Goal: Task Accomplishment & Management: Manage account settings

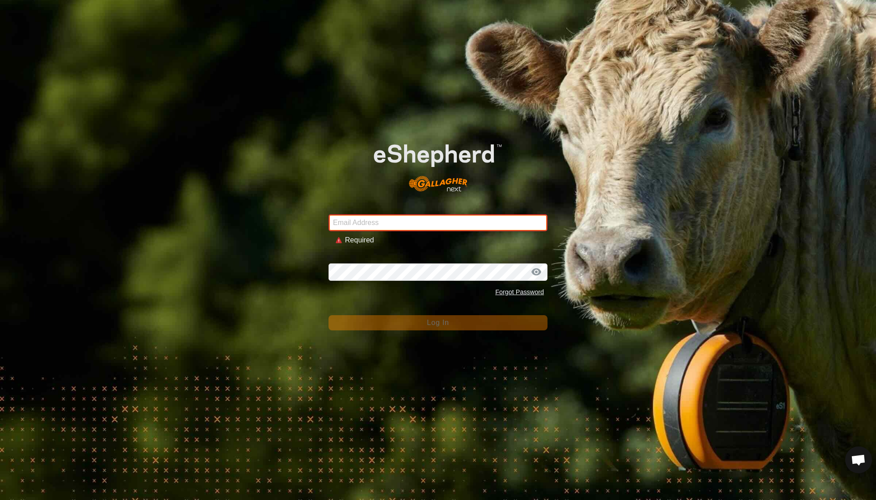
type input "[EMAIL_ADDRESS][DOMAIN_NAME]"
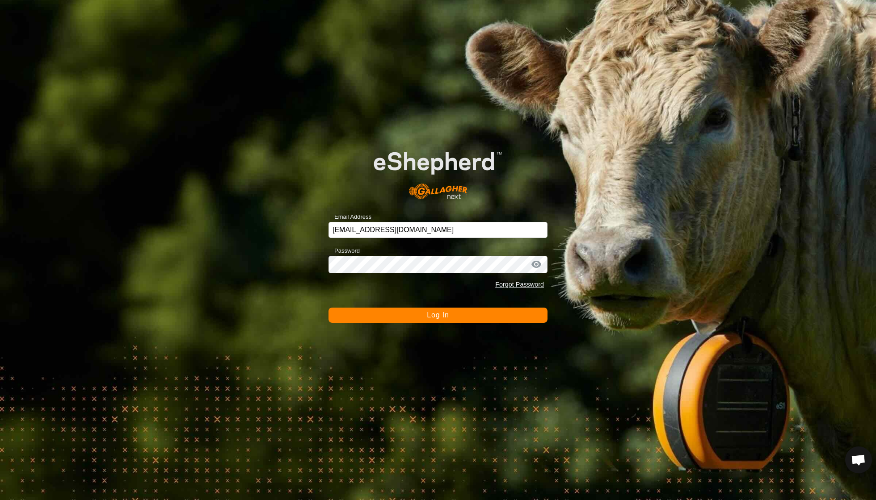
click at [424, 317] on button "Log In" at bounding box center [437, 315] width 219 height 15
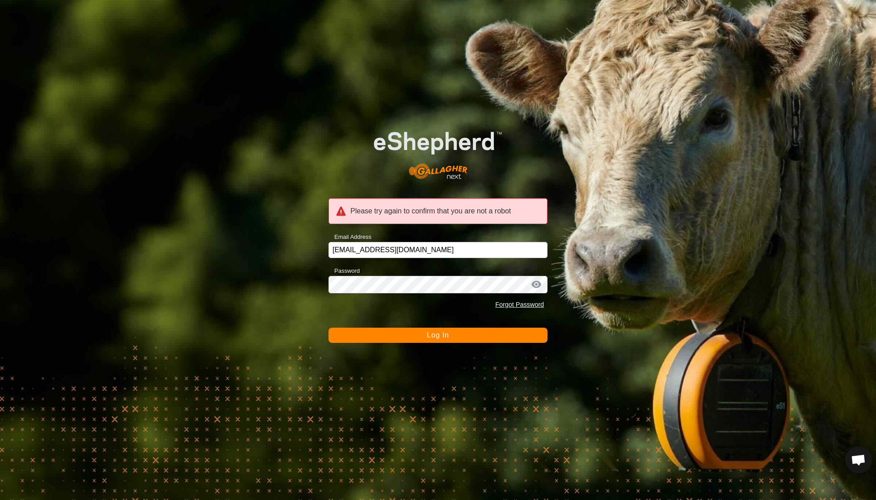
click at [417, 339] on button "Log In" at bounding box center [437, 335] width 219 height 15
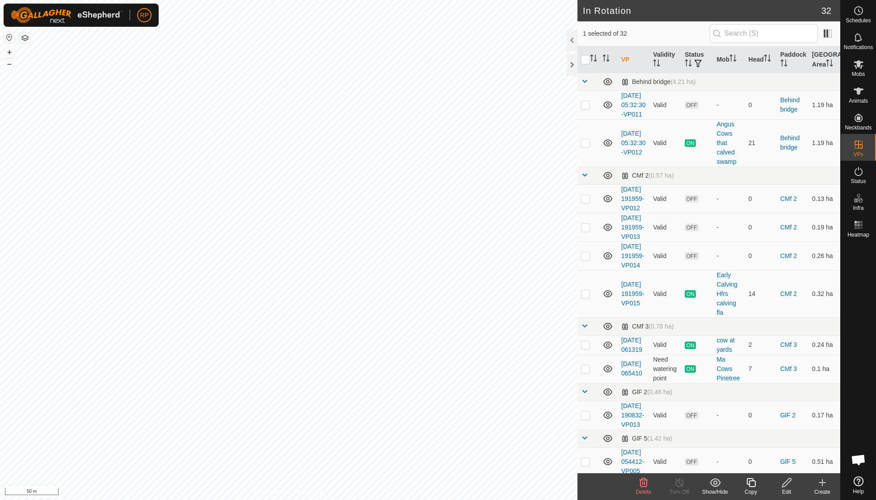
checkbox input "true"
checkbox input "false"
click at [749, 483] on icon at bounding box center [750, 483] width 9 height 9
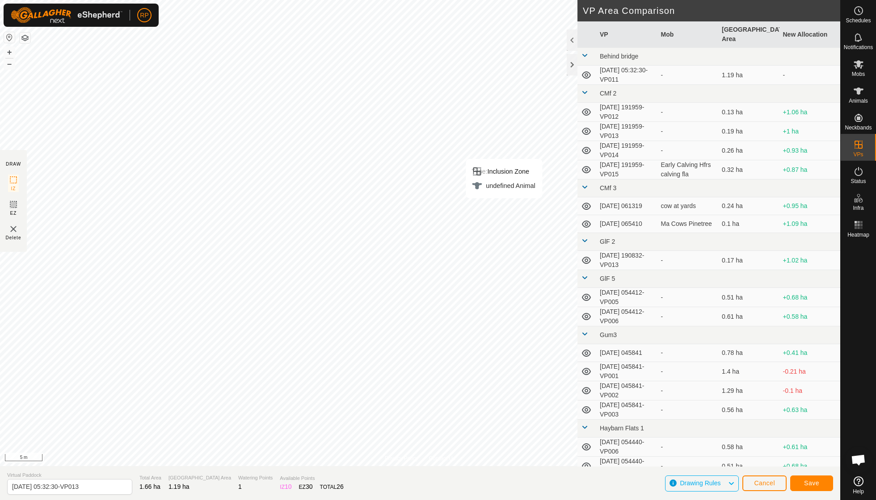
click at [819, 483] on button "Save" at bounding box center [811, 484] width 43 height 16
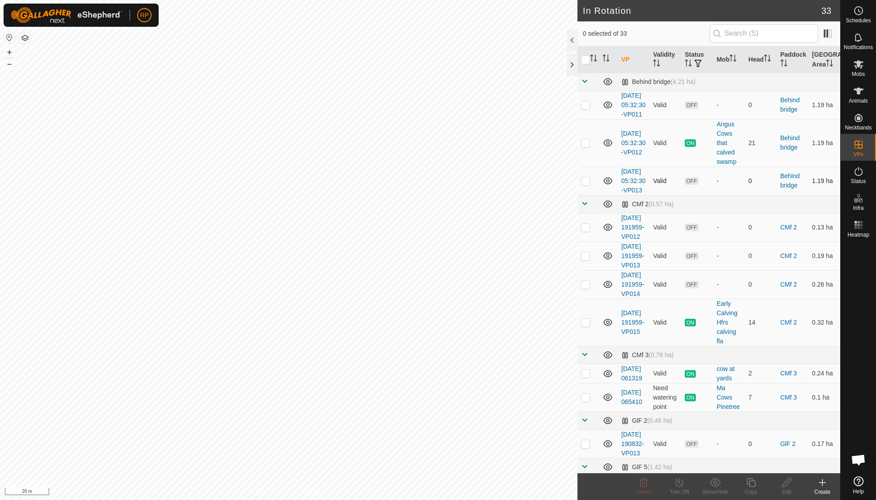
checkbox input "true"
click at [745, 485] on icon at bounding box center [750, 483] width 11 height 11
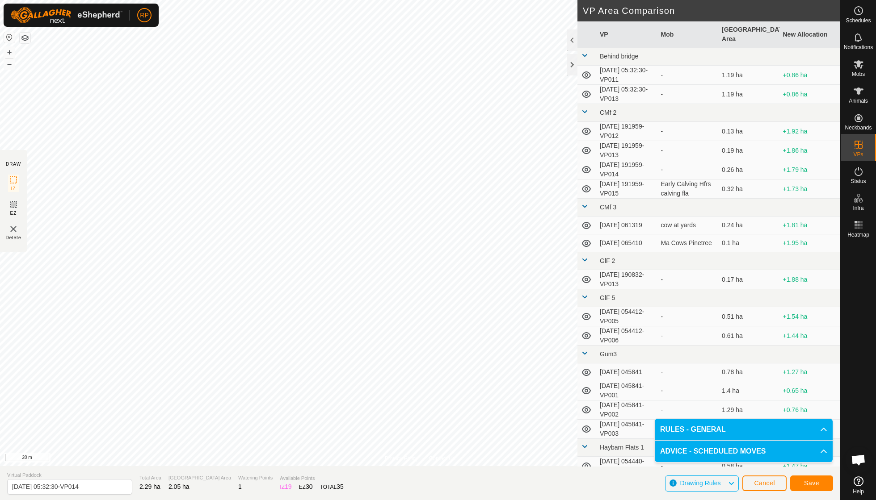
click at [806, 485] on span "Save" at bounding box center [811, 483] width 15 height 7
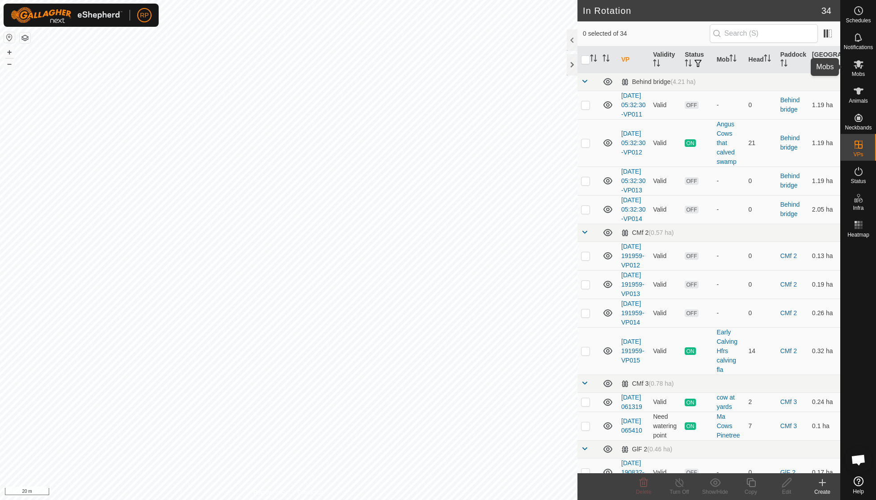
click at [857, 72] on span "Mobs" at bounding box center [858, 73] width 13 height 5
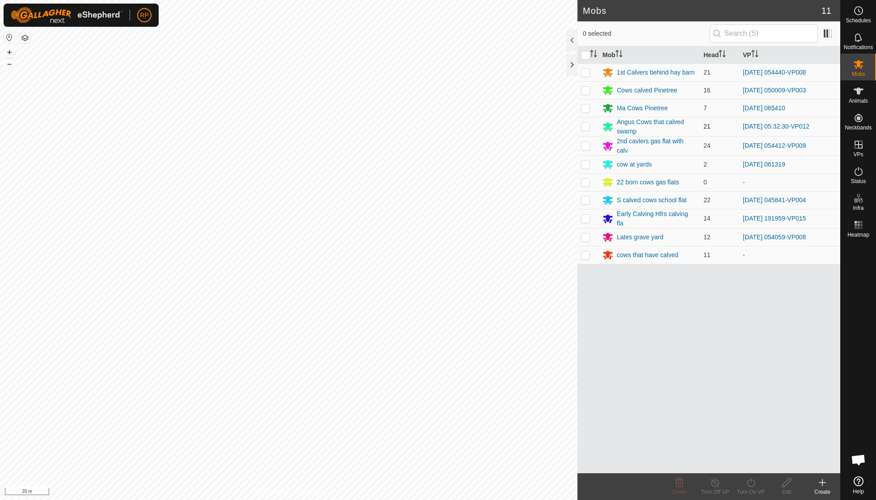
click at [587, 127] on p-checkbox at bounding box center [585, 126] width 9 height 7
checkbox input "true"
click at [751, 485] on icon at bounding box center [750, 483] width 11 height 11
click at [755, 462] on link "Now" at bounding box center [777, 463] width 88 height 18
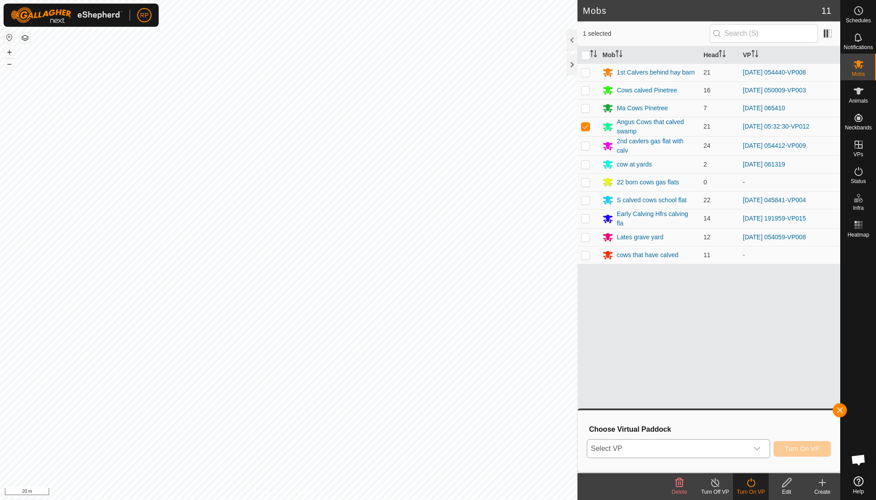
click at [757, 447] on icon "dropdown trigger" at bounding box center [756, 448] width 7 height 7
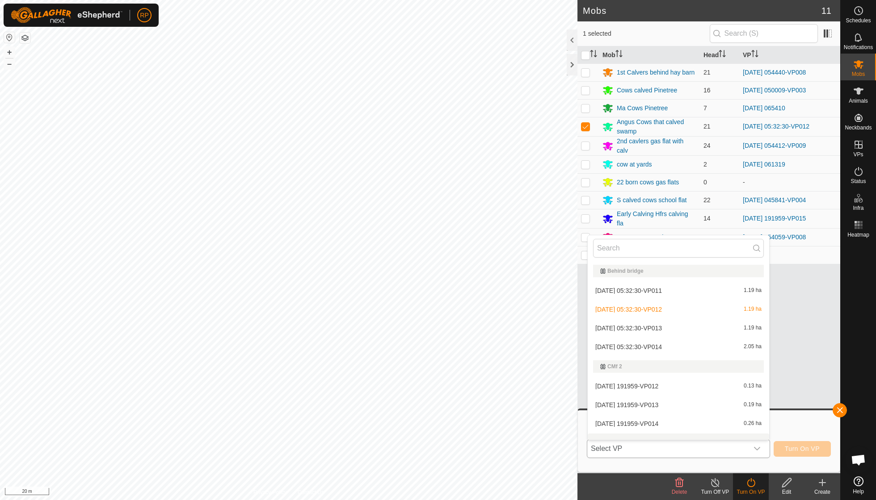
scroll to position [9, 0]
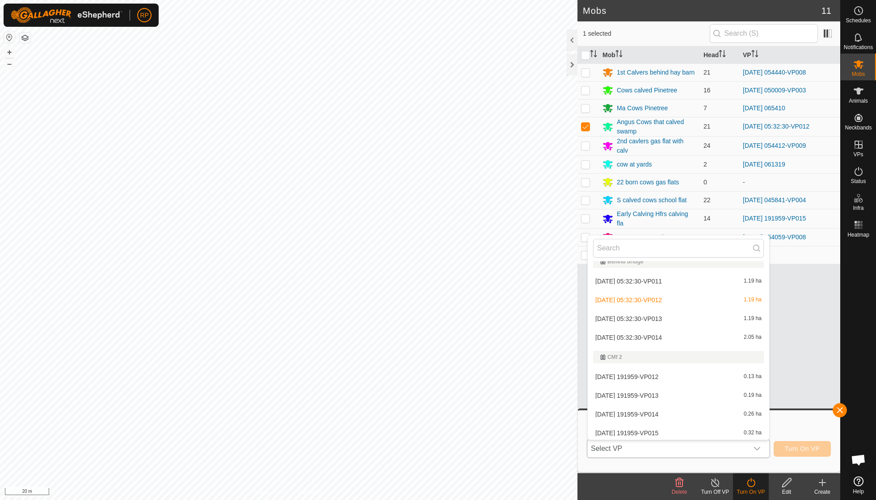
click at [670, 335] on li "[DATE] 05:32:30-VP014 2.05 ha" at bounding box center [678, 338] width 181 height 18
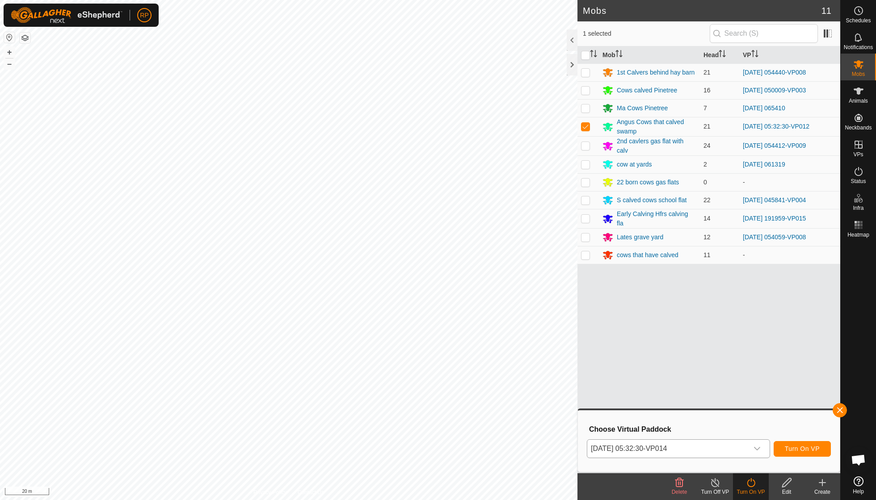
click at [785, 450] on span "Turn On VP" at bounding box center [802, 448] width 35 height 7
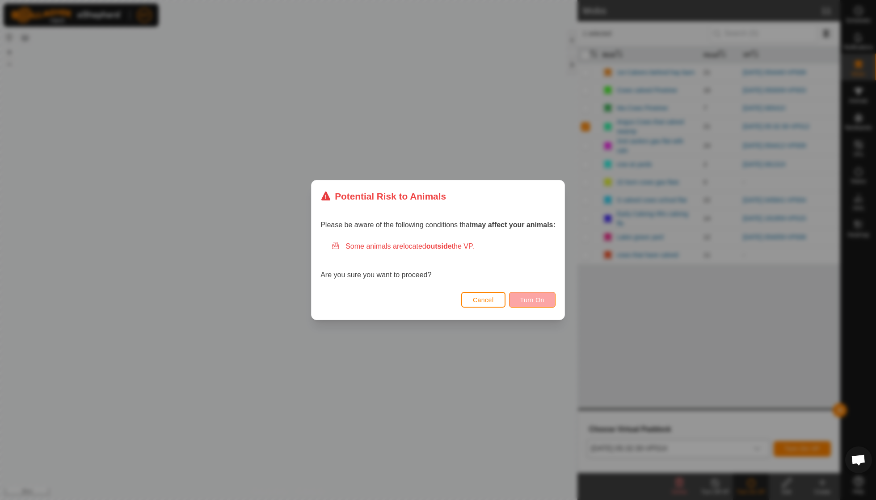
click at [535, 305] on button "Turn On" at bounding box center [532, 300] width 46 height 16
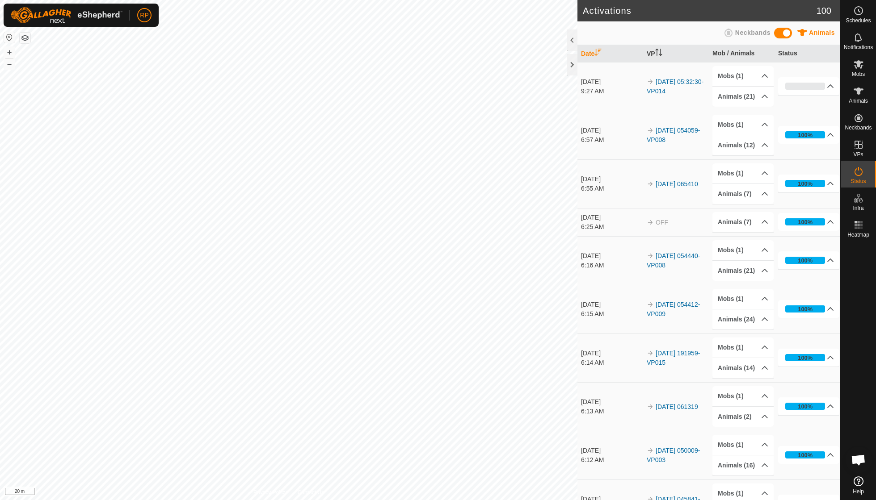
click at [597, 0] on html "RP Schedules Notifications Mobs Animals Neckbands VPs Status Infra Heatmap Help…" at bounding box center [438, 250] width 876 height 500
click at [568, 0] on html "RP Schedules Notifications Mobs Animals Neckbands VPs Status Infra Heatmap Help…" at bounding box center [438, 250] width 876 height 500
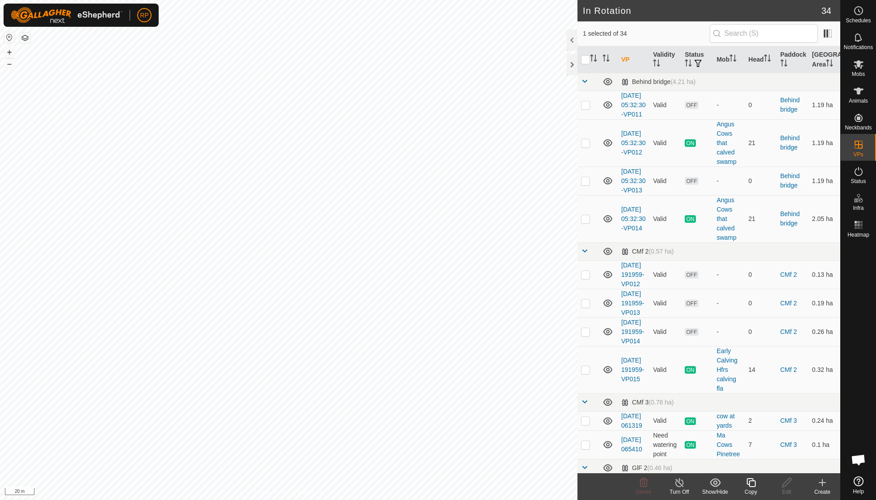
click at [754, 483] on icon at bounding box center [750, 483] width 11 height 11
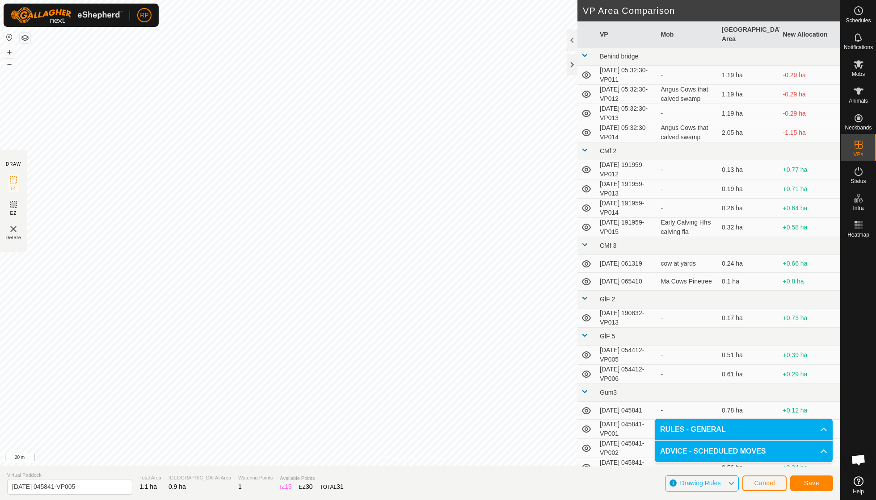
click at [804, 483] on span "Save" at bounding box center [811, 483] width 15 height 7
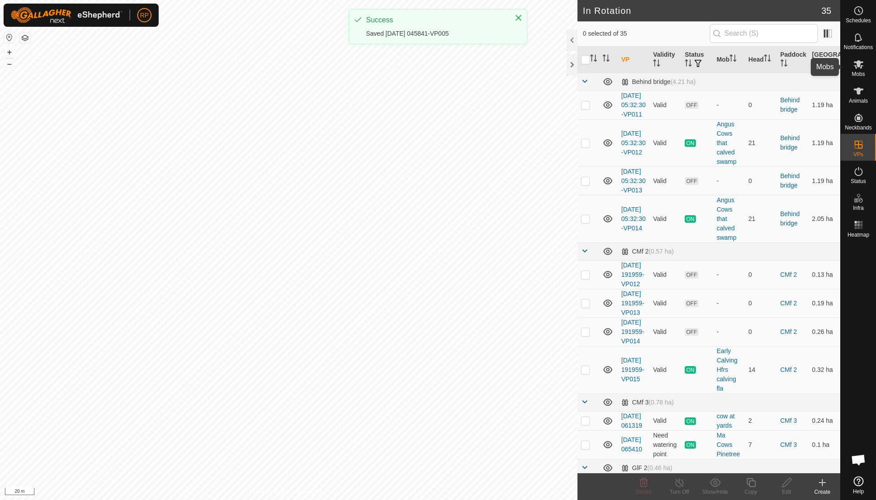
click at [858, 74] on span "Mobs" at bounding box center [858, 73] width 13 height 5
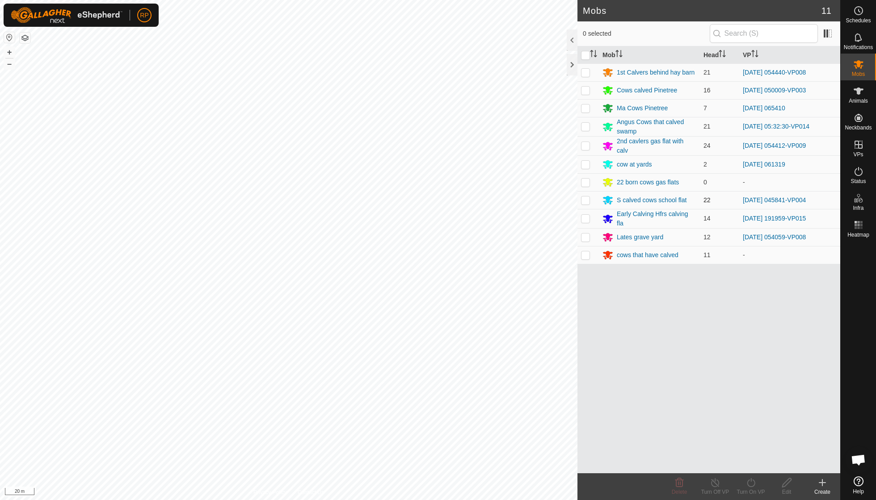
click at [585, 201] on p-checkbox at bounding box center [585, 200] width 9 height 7
checkbox input "true"
click at [749, 483] on icon at bounding box center [750, 483] width 11 height 11
click at [748, 464] on link "Now" at bounding box center [777, 463] width 88 height 18
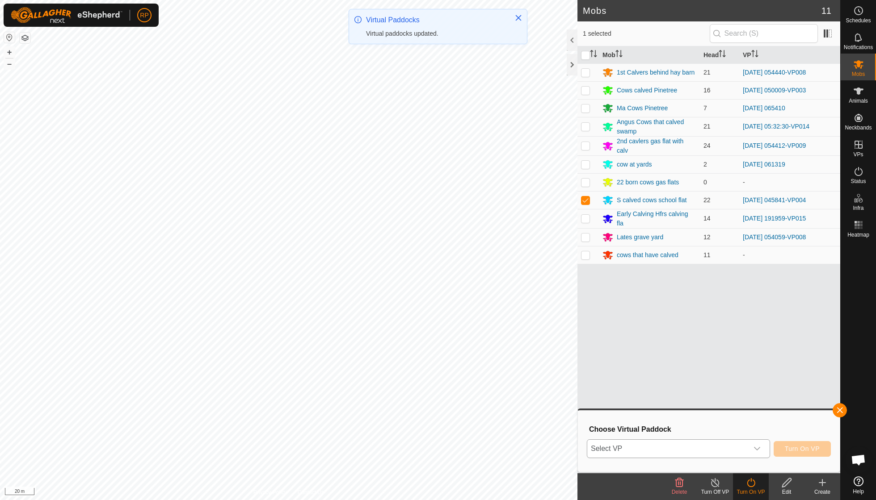
click at [760, 447] on div "dropdown trigger" at bounding box center [757, 449] width 18 height 18
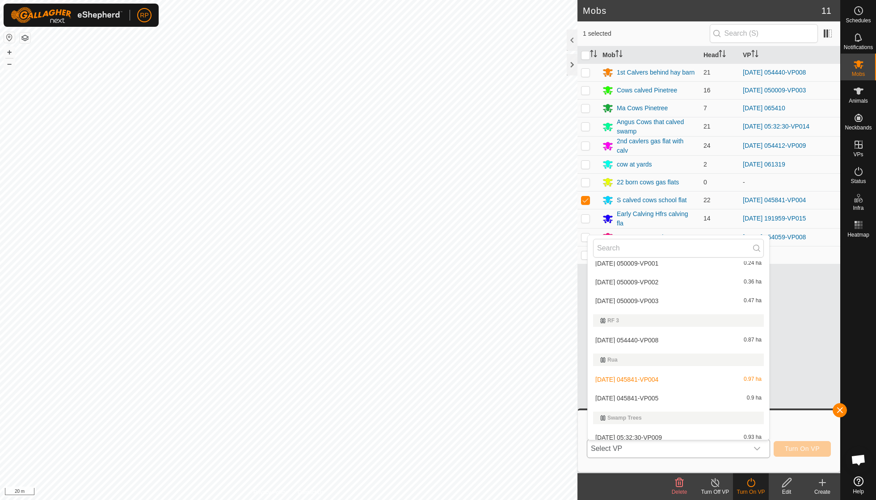
scroll to position [721, 0]
click at [664, 388] on li "[DATE] 045841-VP005 0.9 ha" at bounding box center [678, 396] width 181 height 18
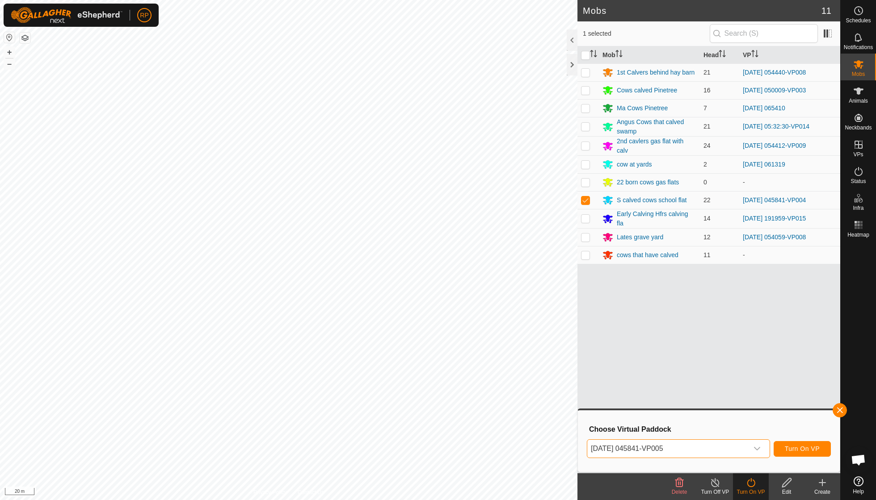
click at [792, 449] on span "Turn On VP" at bounding box center [802, 448] width 35 height 7
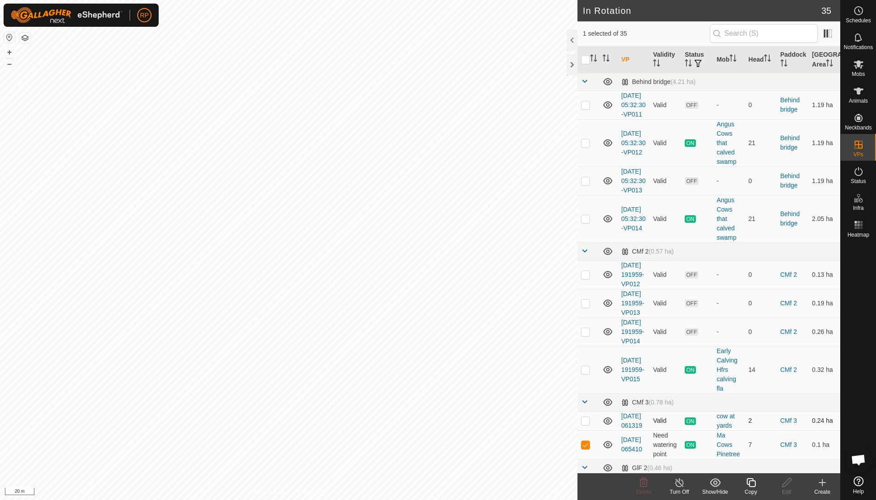
checkbox input "false"
checkbox input "true"
click at [755, 483] on icon at bounding box center [750, 483] width 9 height 9
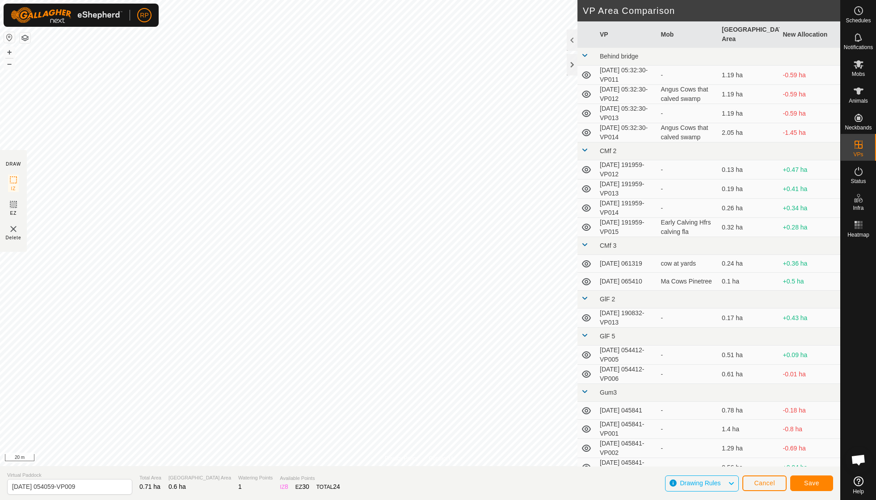
click at [810, 479] on button "Save" at bounding box center [811, 484] width 43 height 16
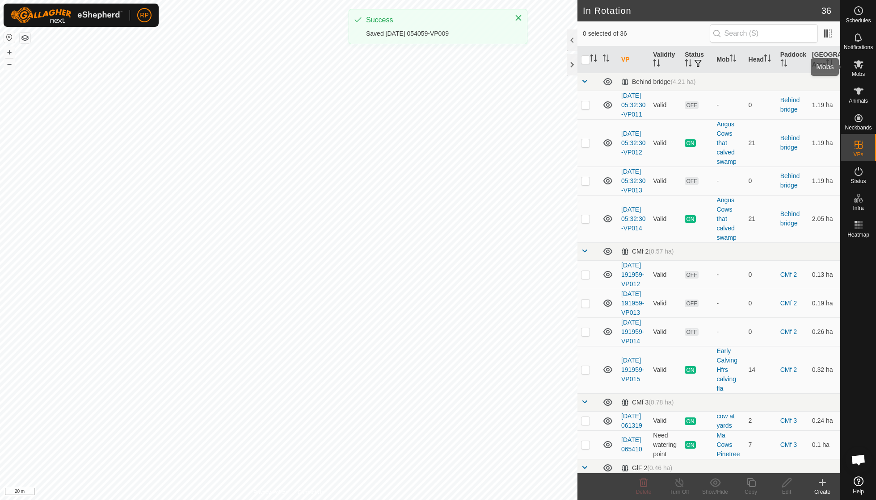
click at [858, 71] on span "Mobs" at bounding box center [858, 73] width 13 height 5
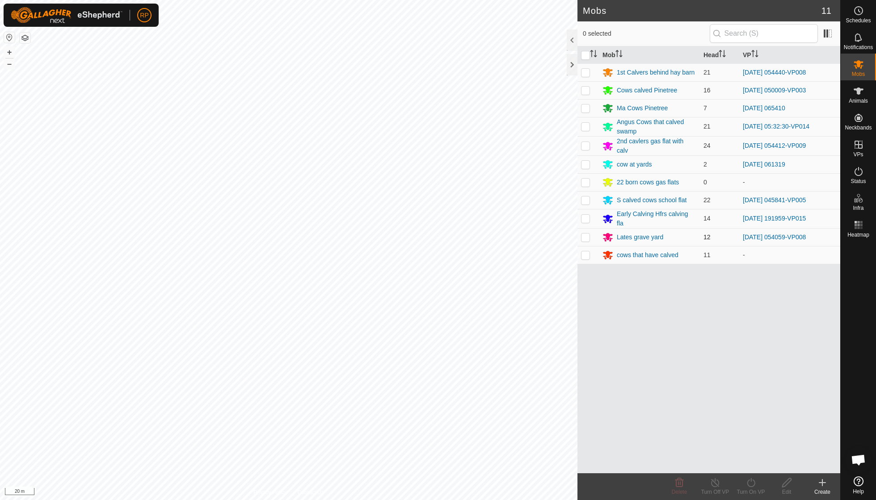
click at [585, 234] on p-checkbox at bounding box center [585, 237] width 9 height 7
checkbox input "true"
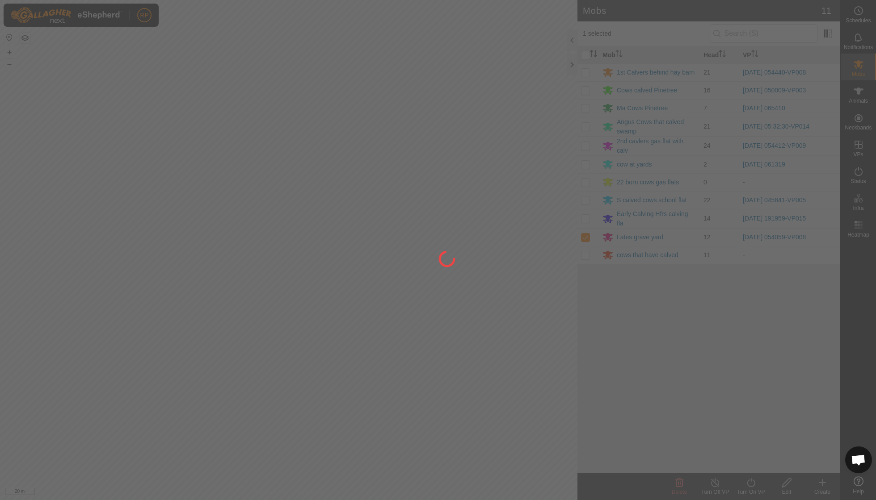
click at [752, 481] on div at bounding box center [438, 250] width 876 height 500
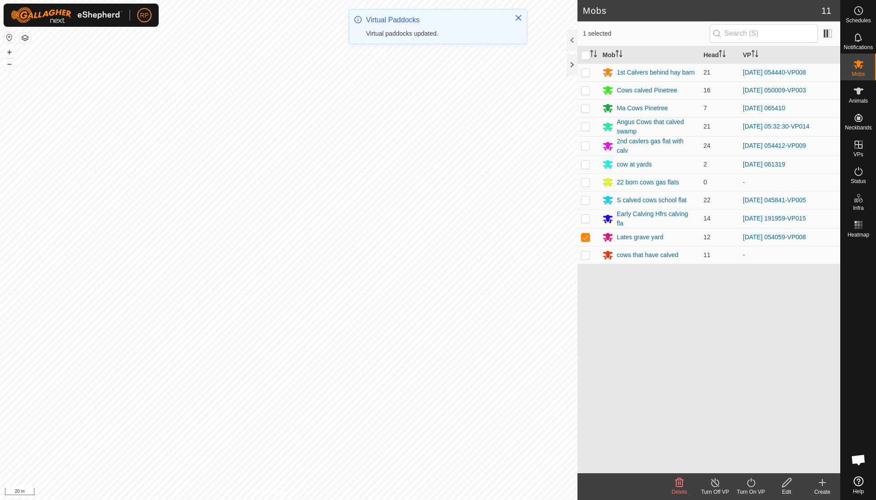
click at [748, 486] on icon at bounding box center [751, 483] width 8 height 9
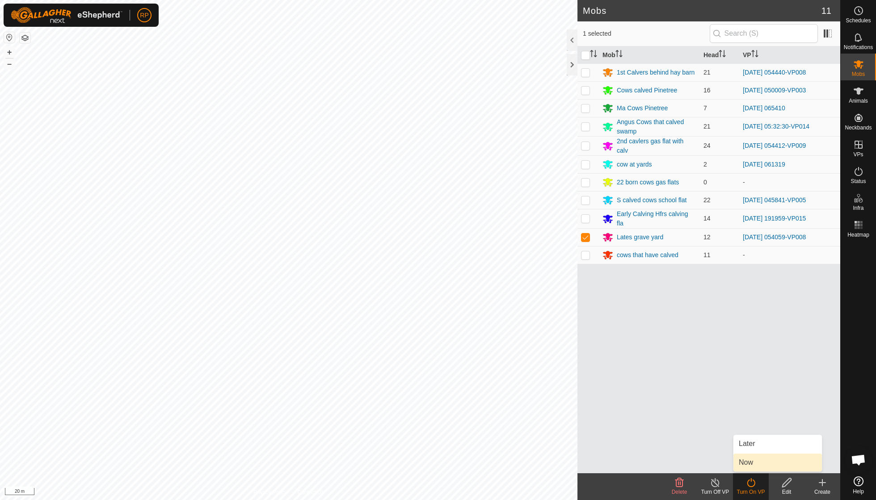
click at [750, 467] on link "Now" at bounding box center [777, 463] width 88 height 18
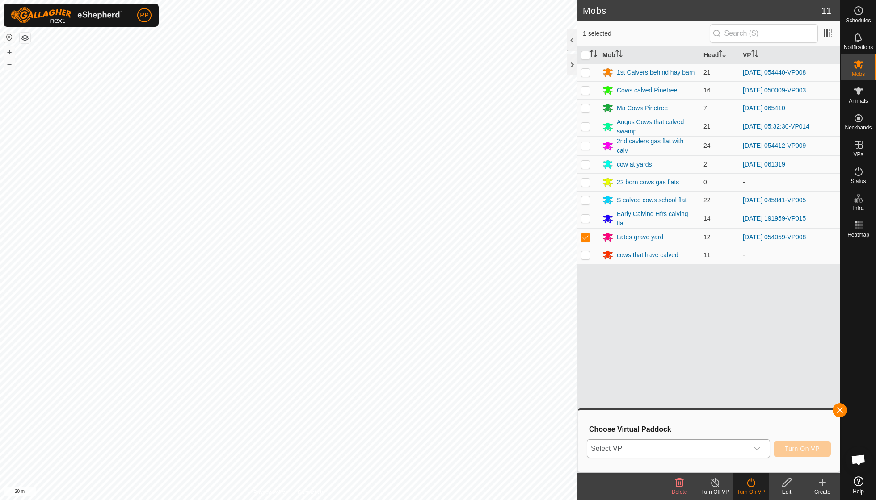
click at [755, 447] on icon "dropdown trigger" at bounding box center [756, 448] width 7 height 7
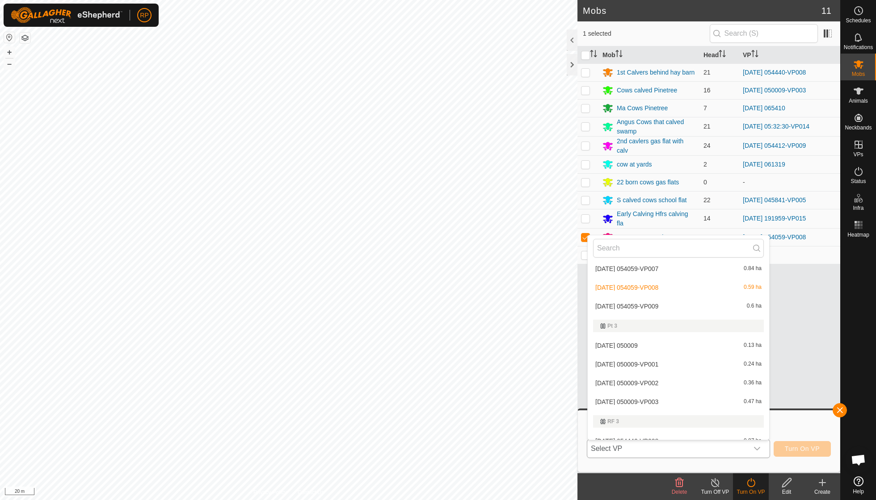
scroll to position [633, 0]
click at [646, 303] on li "[DATE] 054059-VP009 0.6 ha" at bounding box center [678, 311] width 181 height 18
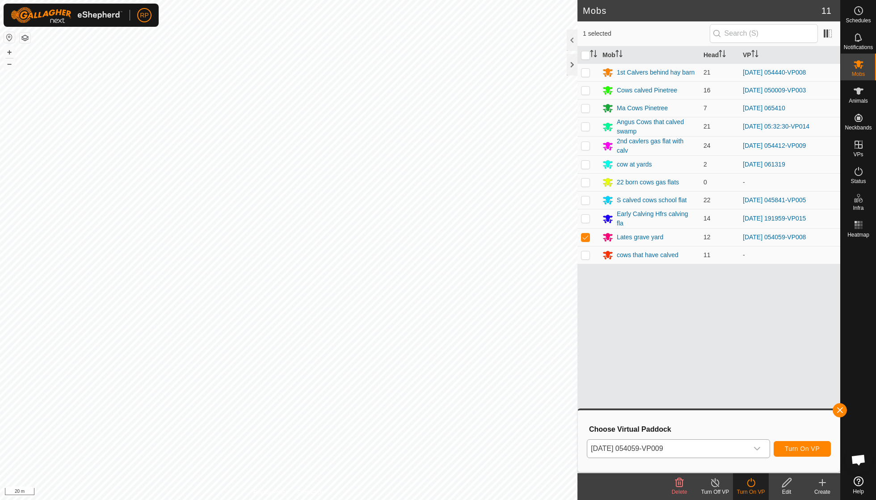
click at [792, 448] on span "Turn On VP" at bounding box center [802, 448] width 35 height 7
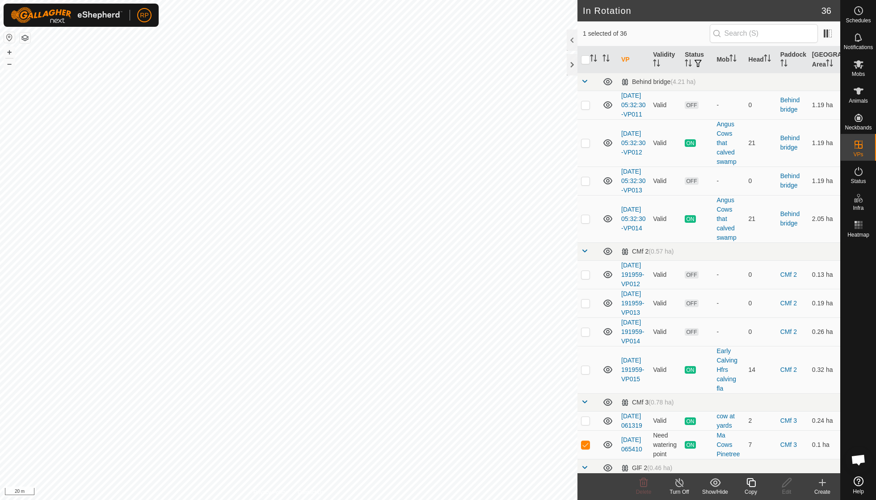
click at [753, 495] on div "Copy" at bounding box center [751, 492] width 36 height 8
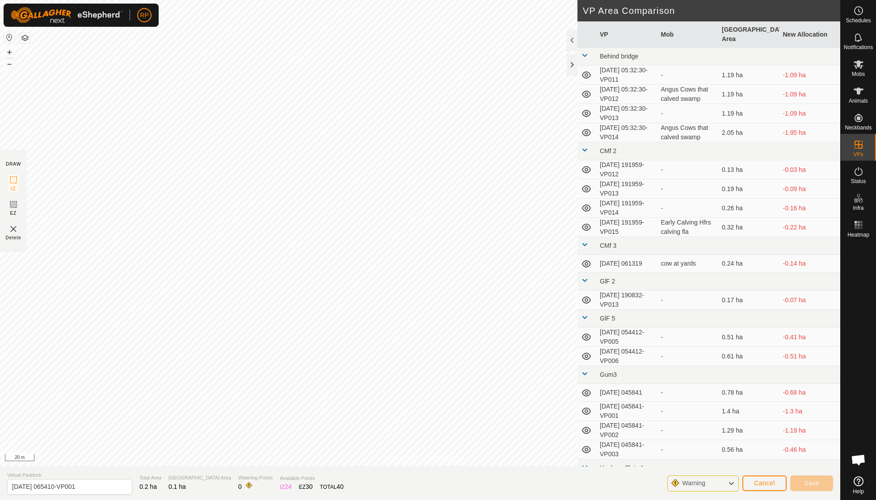
click at [777, 486] on button "Cancel" at bounding box center [764, 484] width 44 height 16
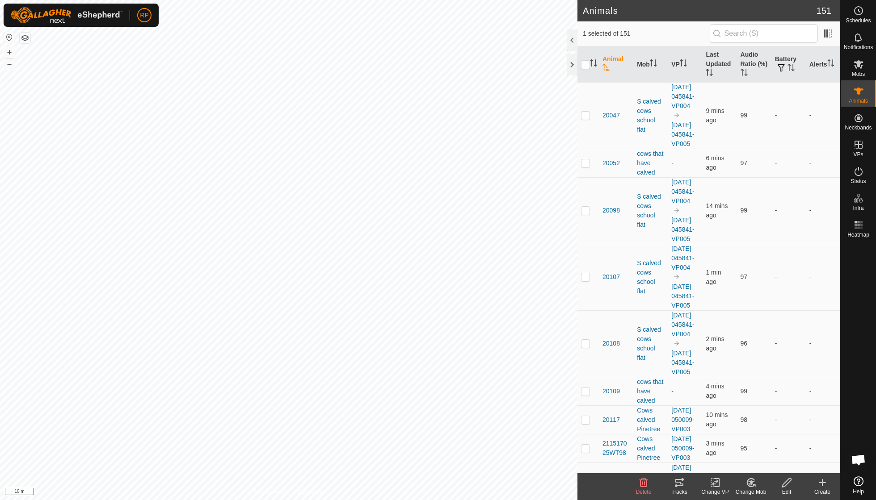
click at [715, 485] on icon at bounding box center [715, 483] width 11 height 11
click at [724, 464] on link "Turn Off VP" at bounding box center [741, 463] width 88 height 18
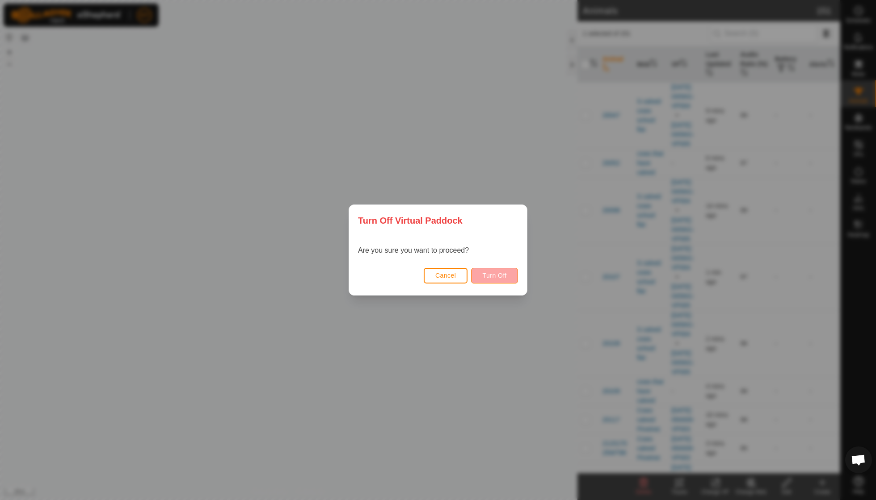
click at [495, 271] on button "Turn Off" at bounding box center [494, 276] width 47 height 16
